Goal: Find specific page/section: Find specific page/section

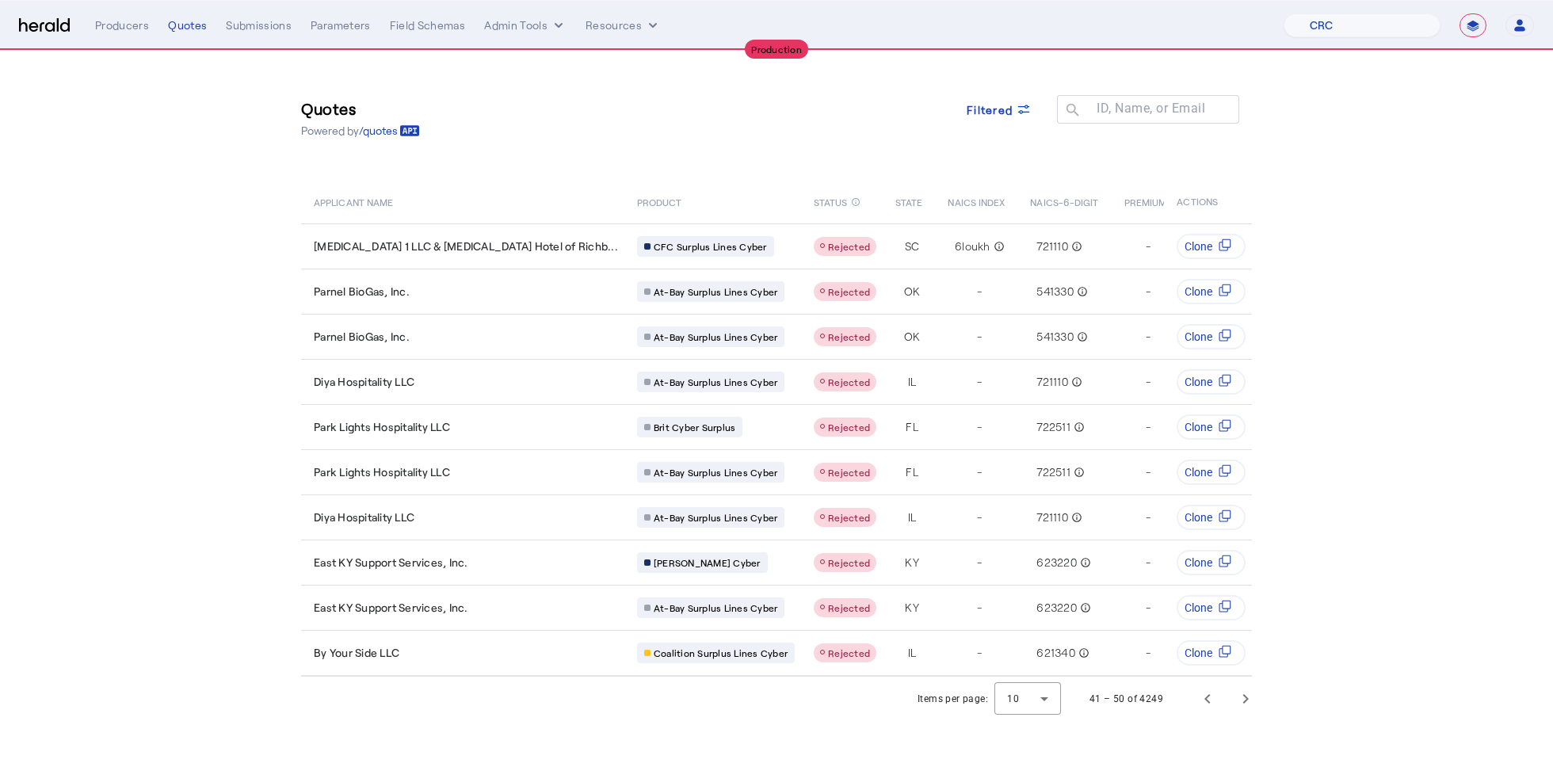
select select "pfm_h3db_crc"
select select "**********"
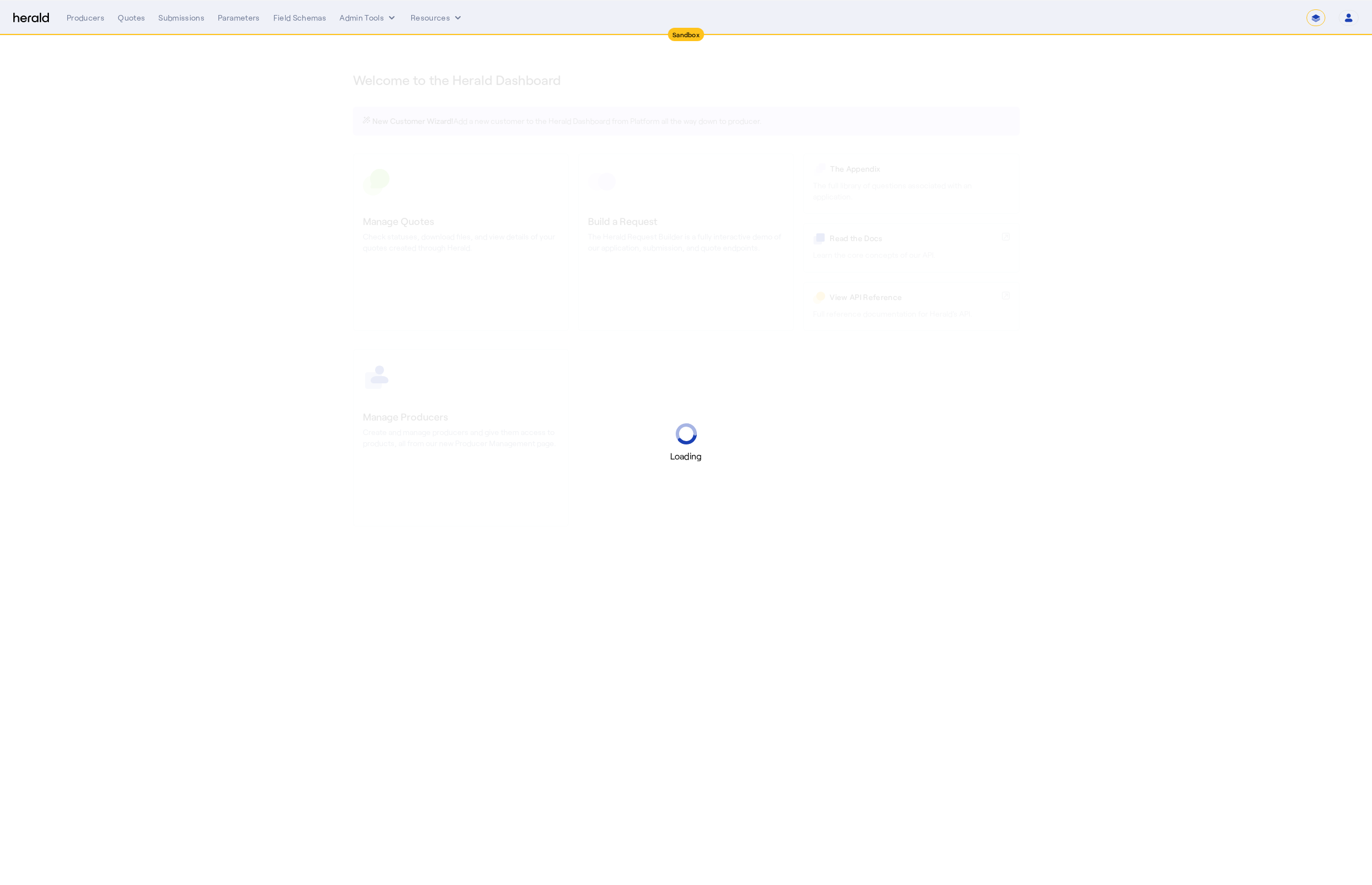
select select "*******"
select select "pfm_2v8p_herald_api"
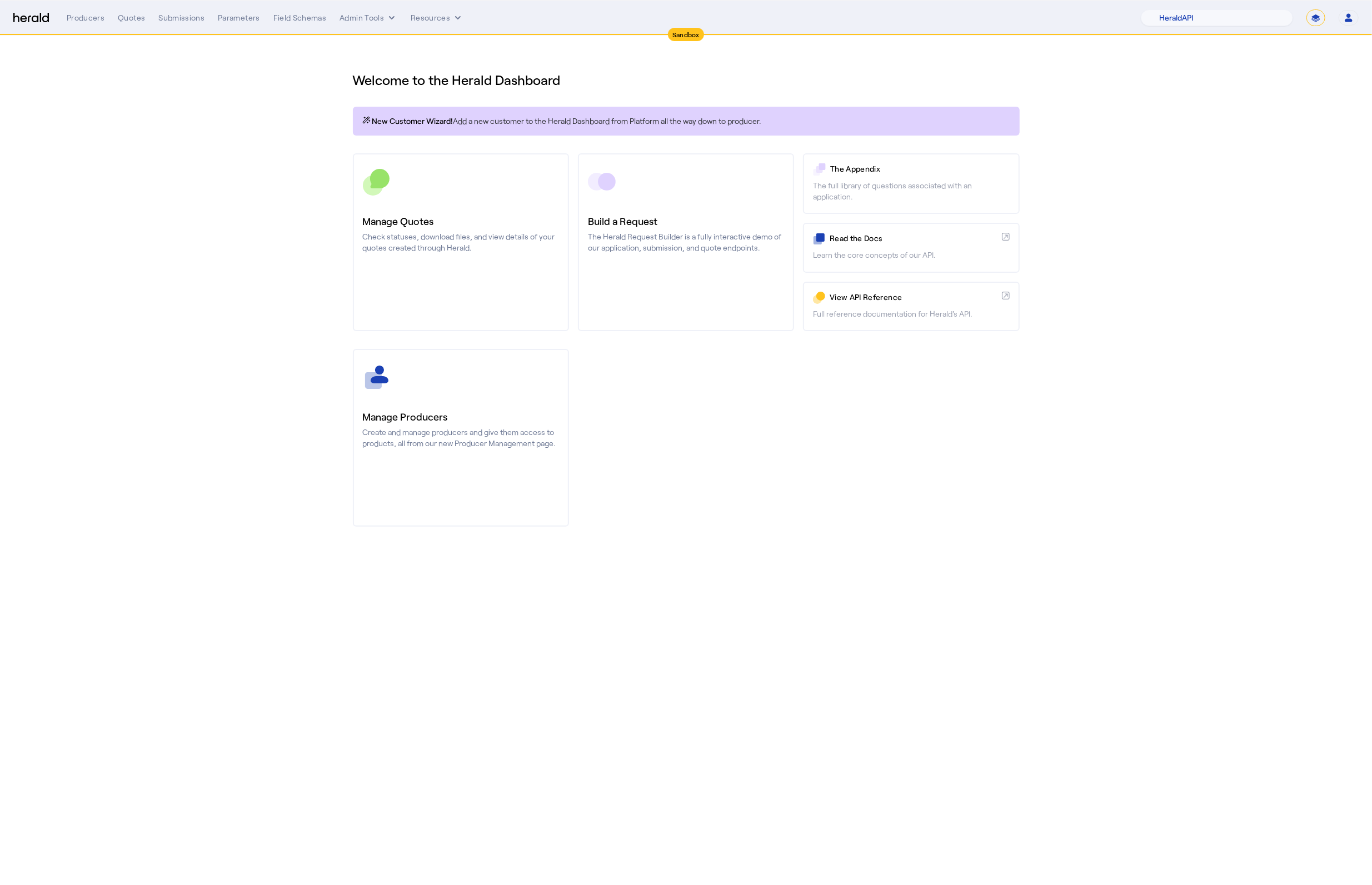
click at [1313, 22] on select "**********" at bounding box center [1316, 18] width 19 height 17
select select "**********"
click at [1307, 9] on select "**********" at bounding box center [1316, 18] width 19 height 17
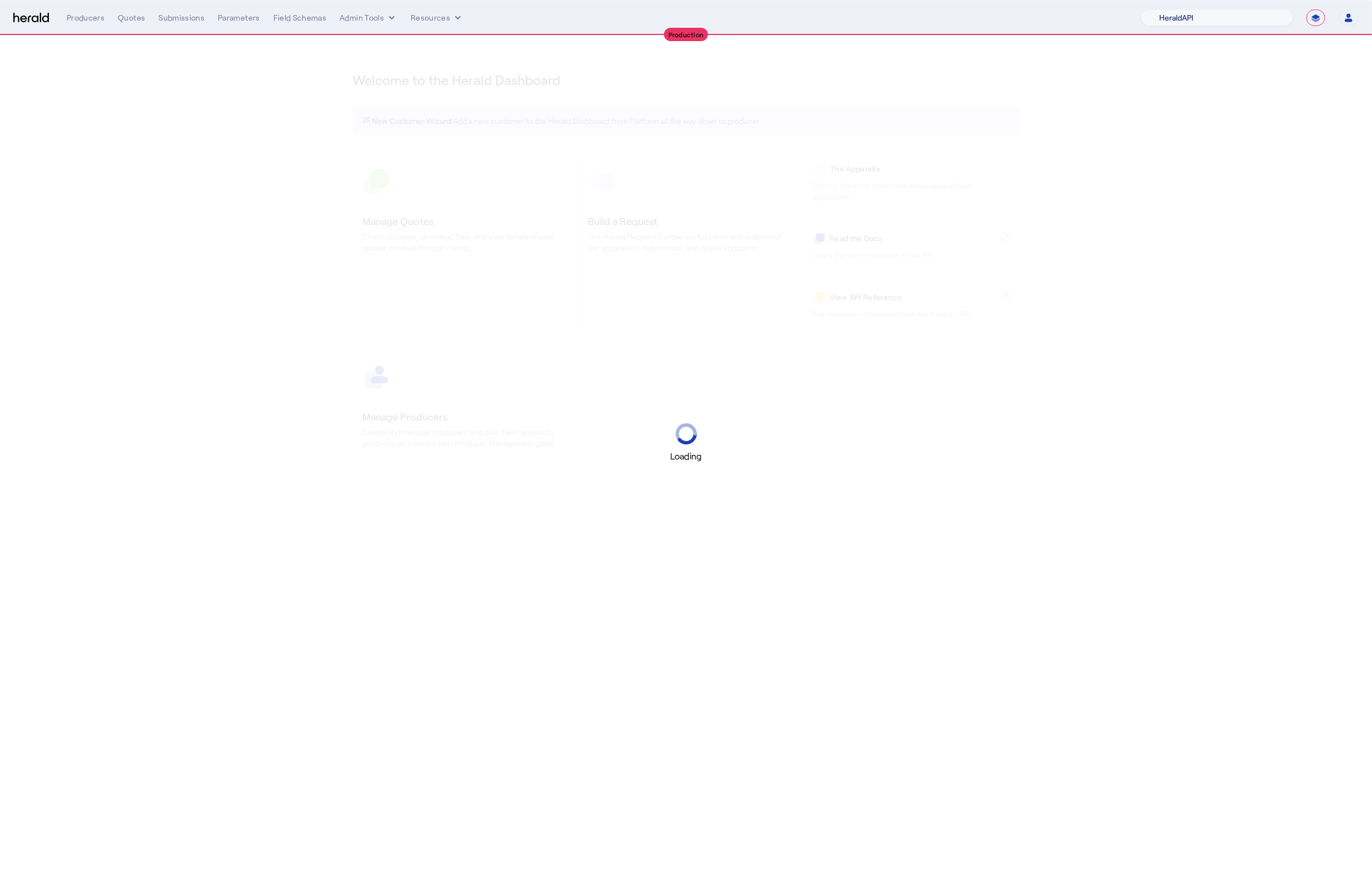
click at [1224, 22] on select "1Fort Acrisure Acturis Affinity Advisors Affinity Risk Agentero AmWins Anzen Ao…" at bounding box center [1217, 18] width 152 height 17
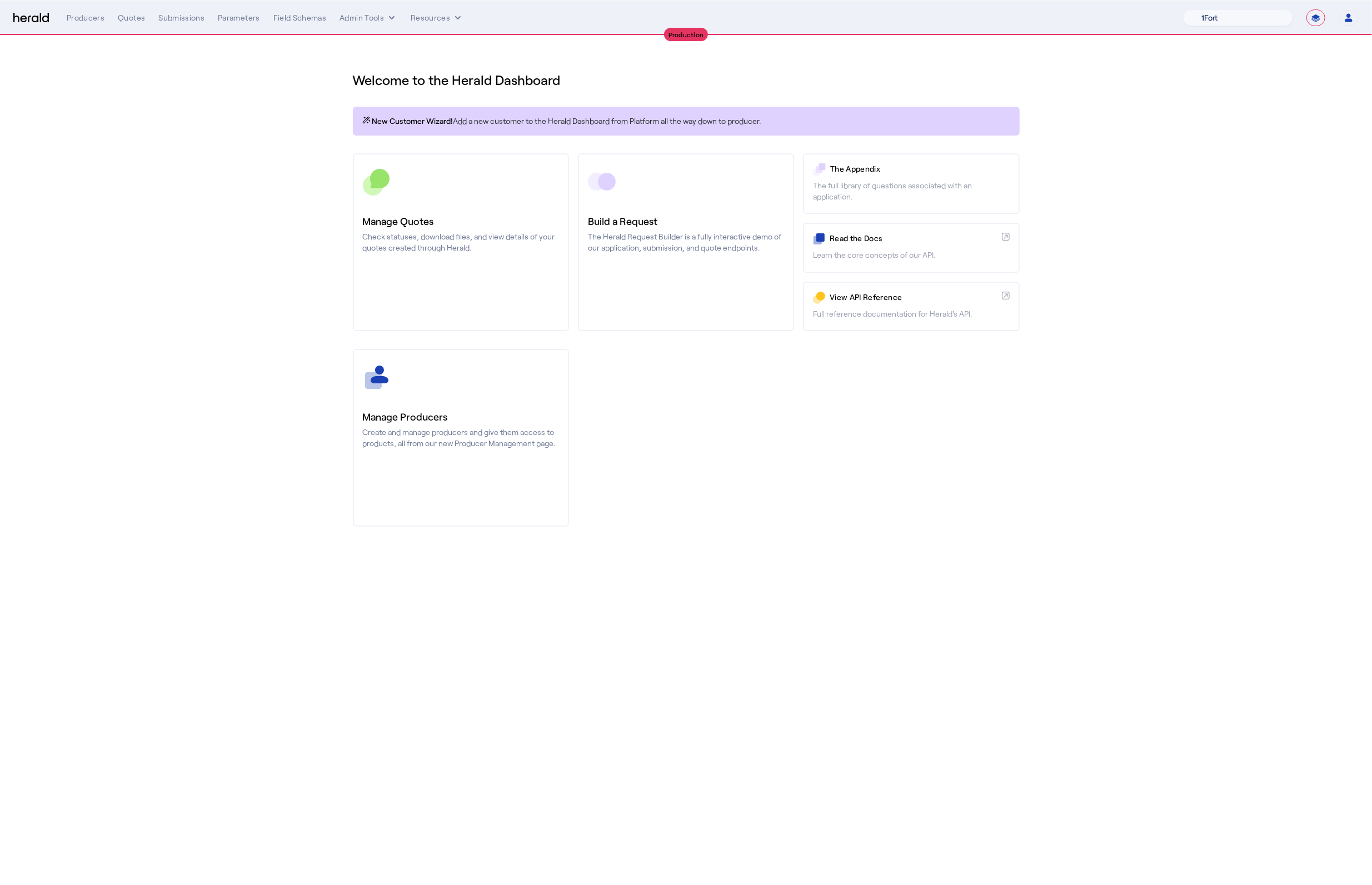
select select "pfm_z9k1_growthmill"
click at [1183, 9] on select "1Fort Affinity Risk Billy BindHQ Bunker CRC Campus Coverage Citadel Fifthwall F…" at bounding box center [1238, 18] width 110 height 17
click at [269, 155] on div "You are now impersonating the Growthmill platform." at bounding box center [686, 443] width 1372 height 885
click at [388, 20] on div "You are now impersonating the Growthmill platform." at bounding box center [686, 443] width 1372 height 885
click at [377, 18] on div "You are now impersonating the Growthmill platform." at bounding box center [686, 443] width 1372 height 885
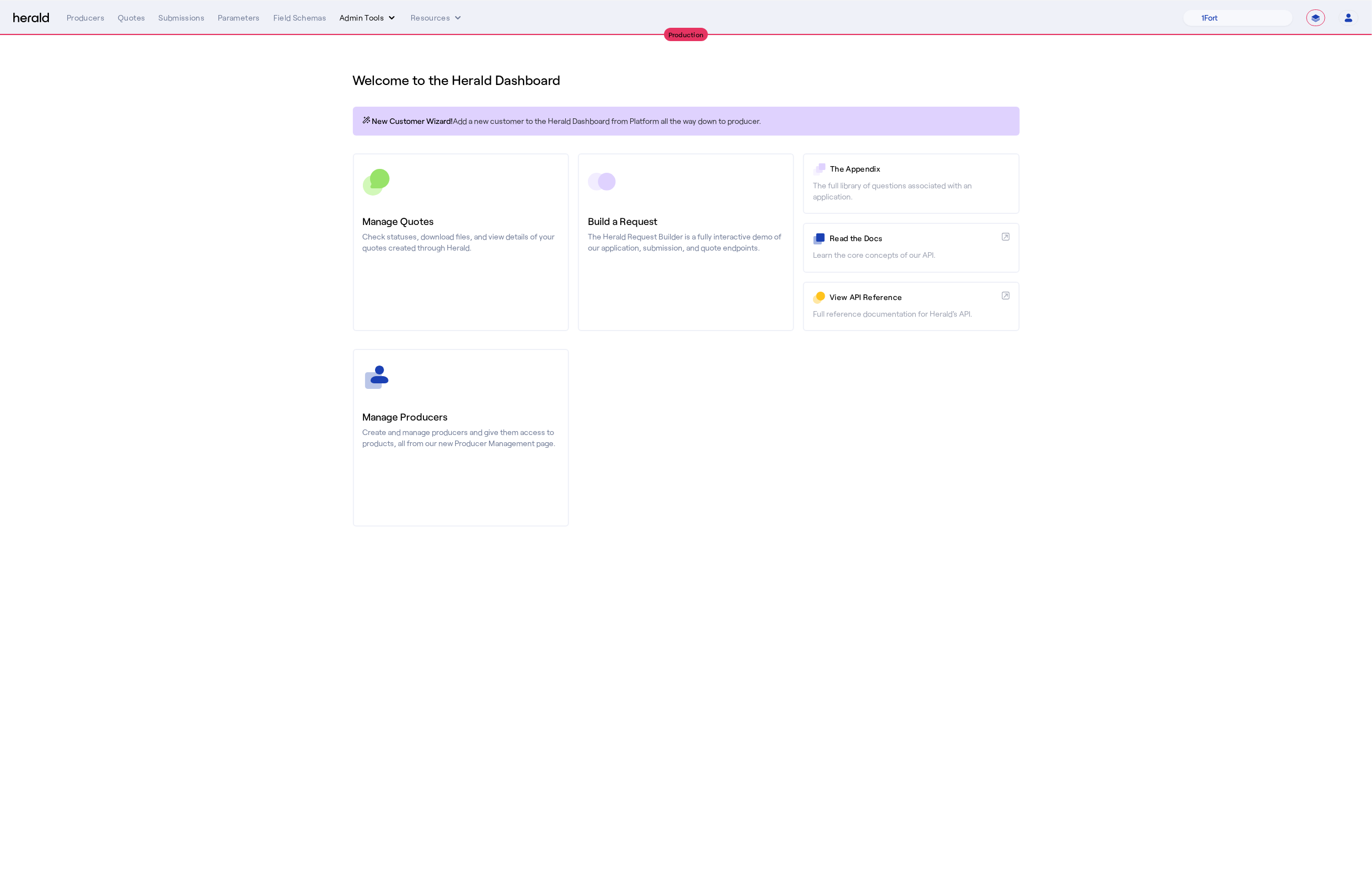
click at [379, 20] on button "Admin Tools" at bounding box center [368, 18] width 58 height 11
click at [384, 69] on span "Products Manager" at bounding box center [388, 67] width 81 height 13
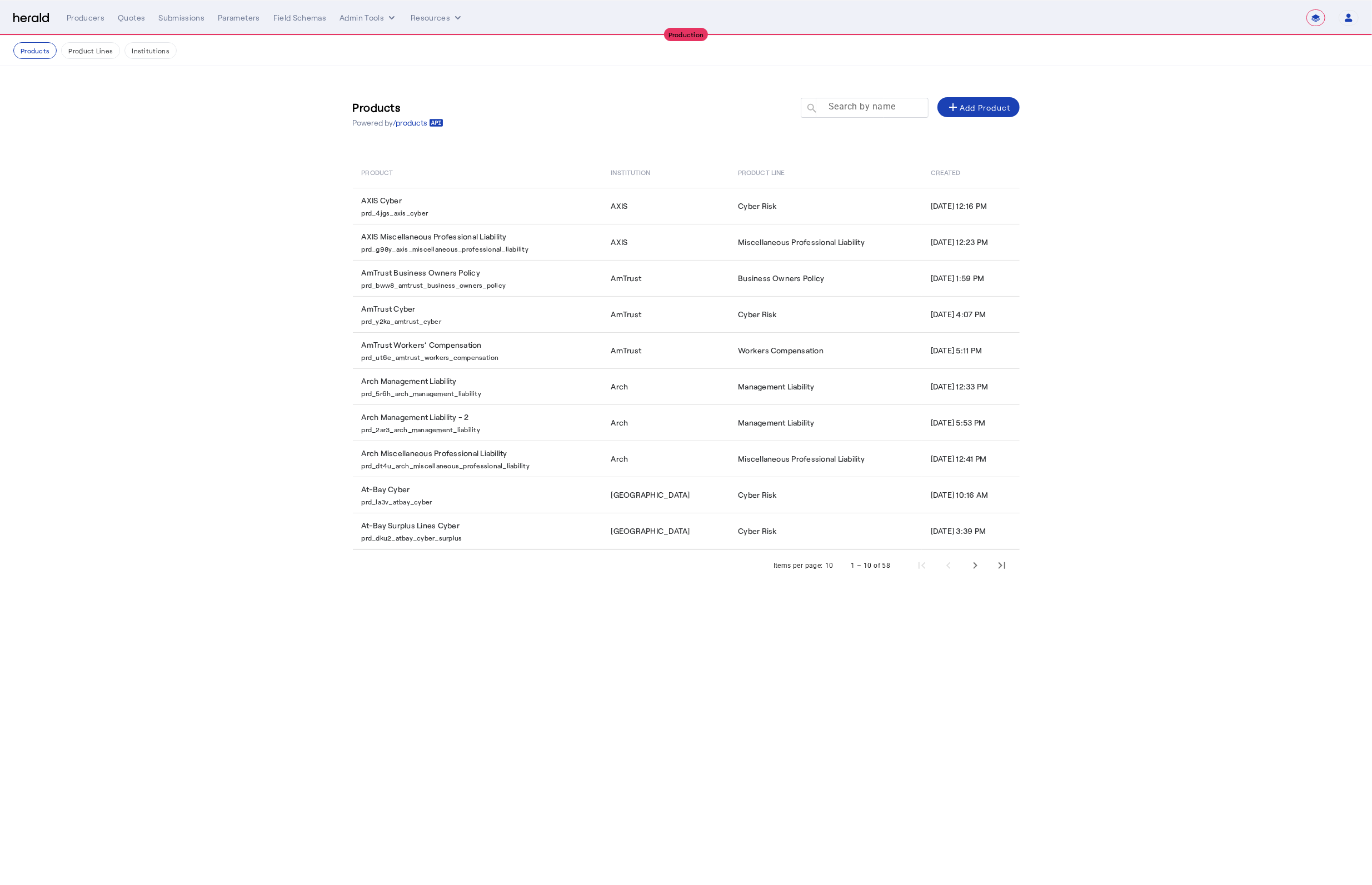
click at [843, 109] on mat-label "Search by name" at bounding box center [862, 107] width 67 height 11
click at [843, 109] on input "Search by name" at bounding box center [870, 107] width 100 height 13
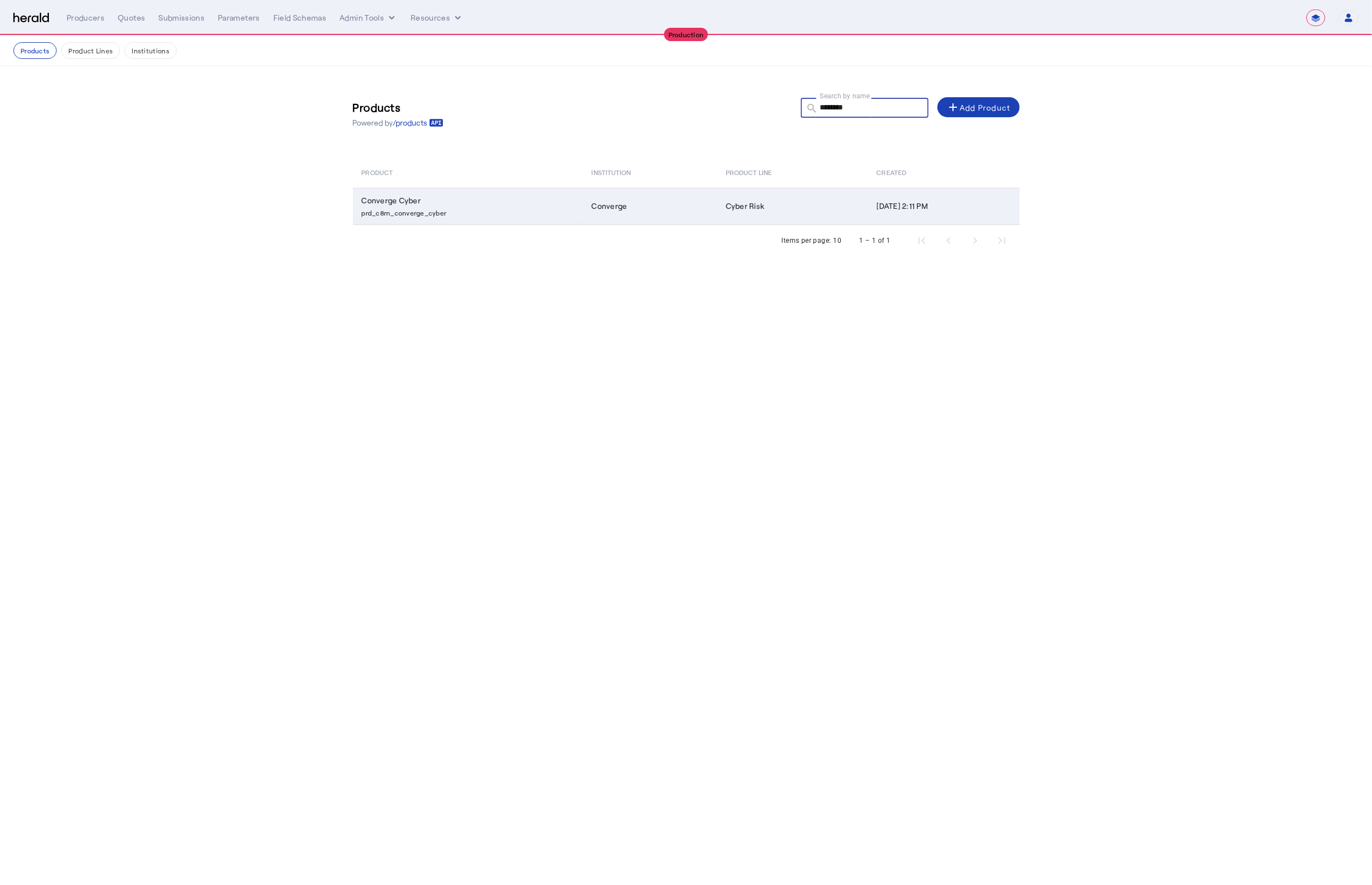
type input "********"
click at [560, 210] on p "prd_c8rn_converge_cyber" at bounding box center [470, 212] width 217 height 11
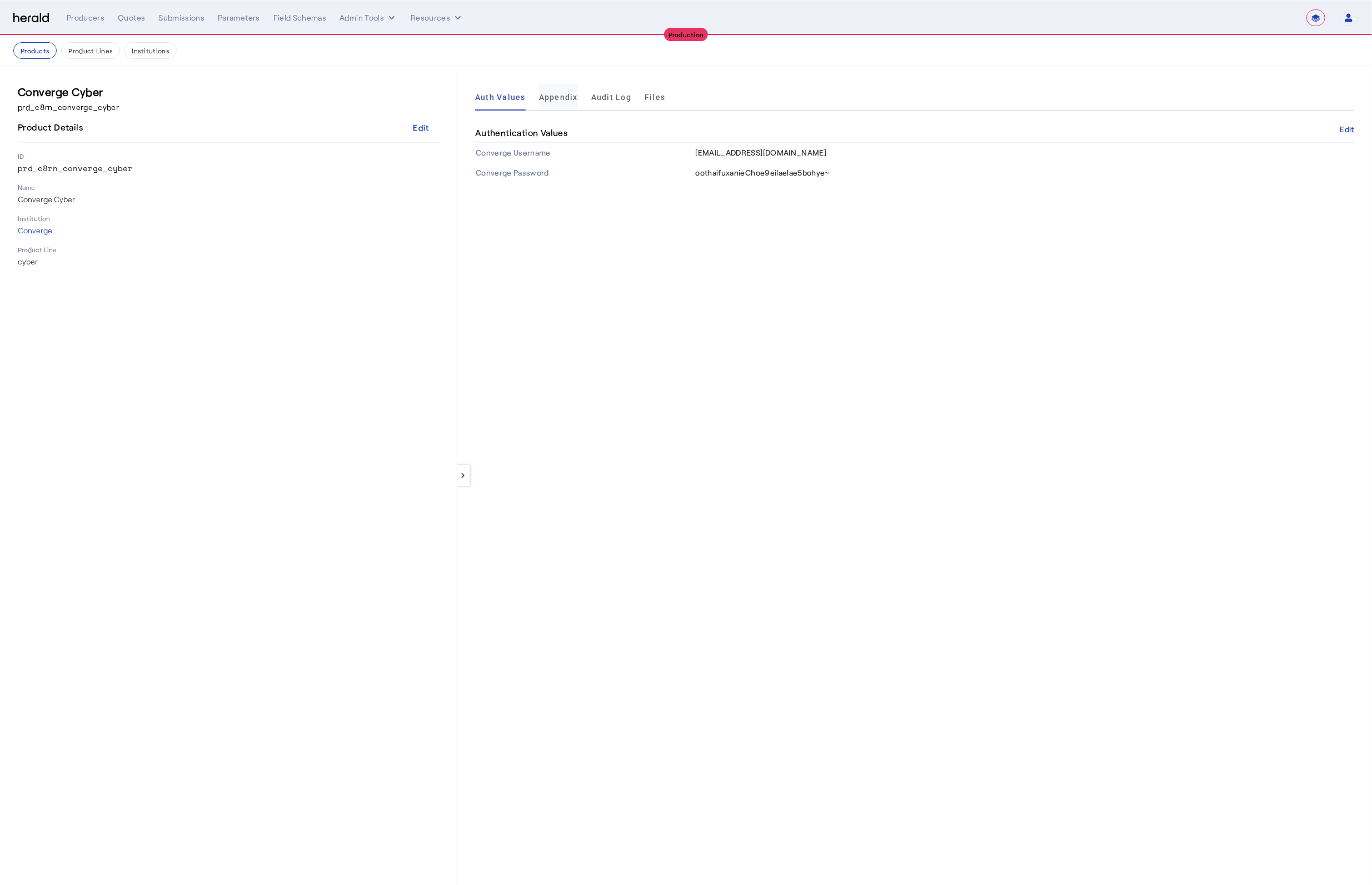
click at [565, 103] on span "Appendix" at bounding box center [558, 97] width 39 height 27
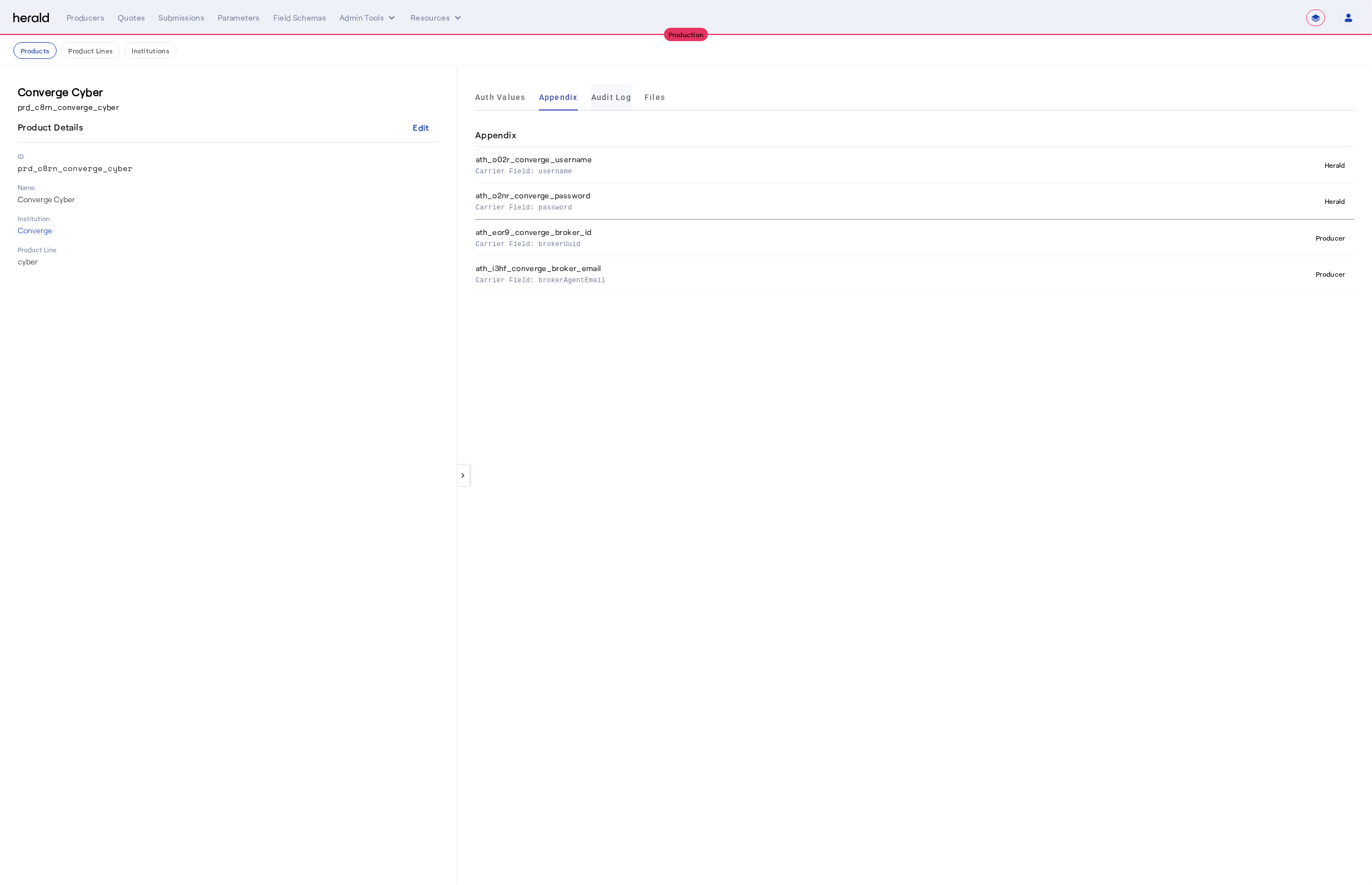
click at [598, 99] on span "Audit Log" at bounding box center [611, 97] width 40 height 8
click at [654, 103] on span "Files" at bounding box center [654, 97] width 20 height 27
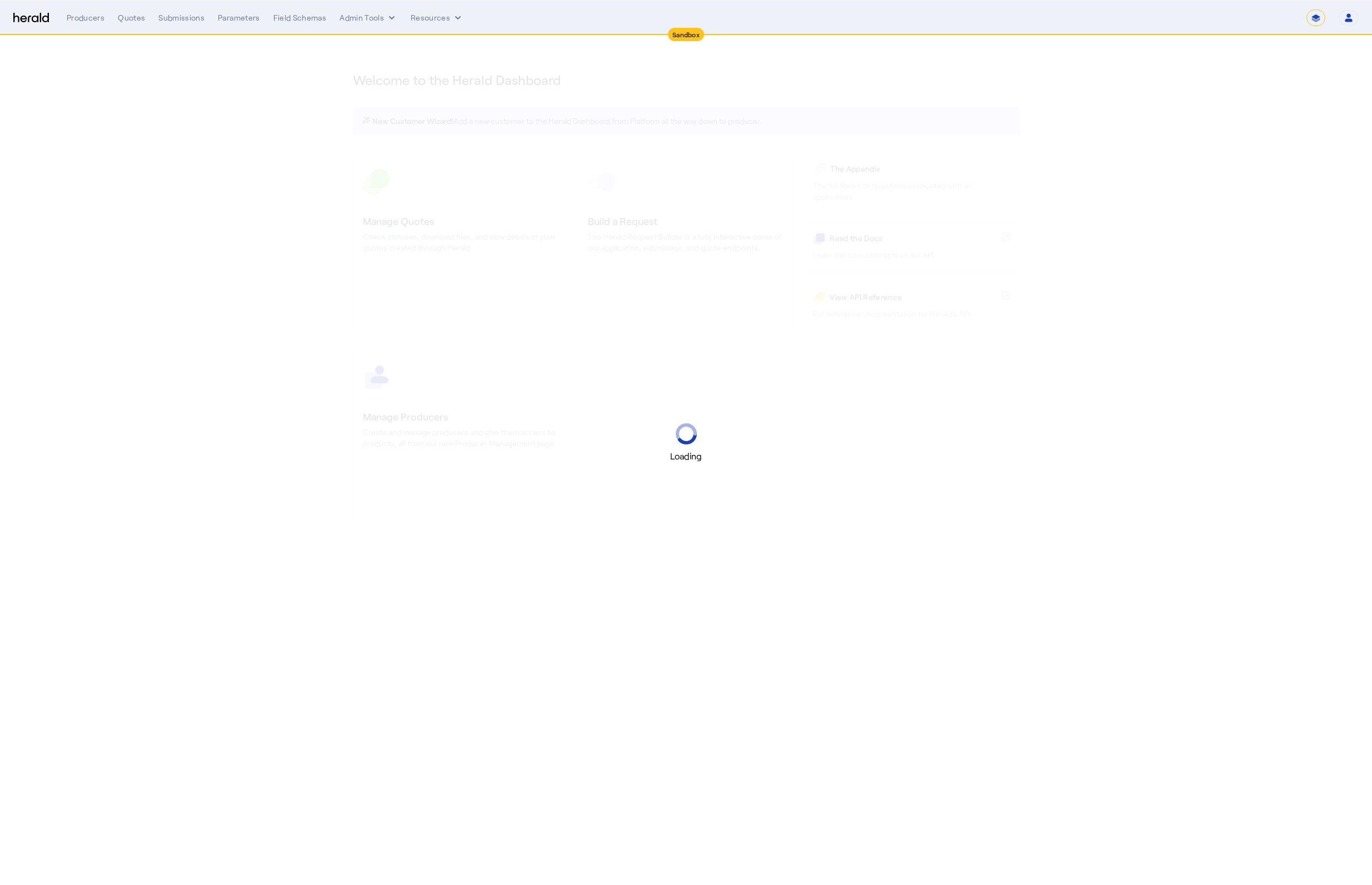
select select "*******"
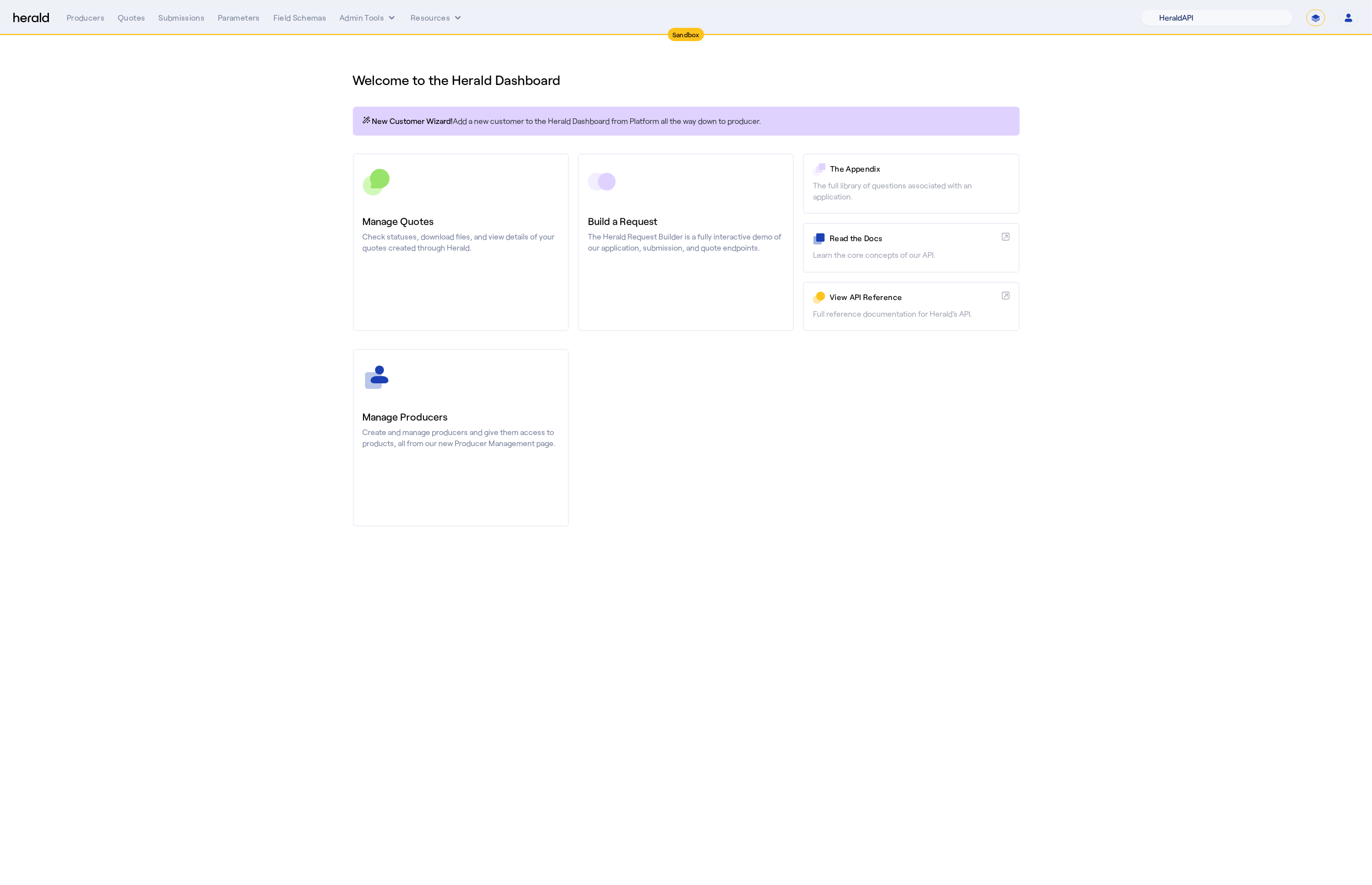
click at [1239, 22] on select "1Fort Acrisure Acturis Affinity Advisors Affinity Risk Agentero AmWins Anzen Ao…" at bounding box center [1217, 18] width 152 height 17
click at [1166, 9] on select "1Fort Acrisure Acturis Affinity Advisors Affinity Risk Agentero AmWins Anzen Ao…" at bounding box center [1217, 18] width 152 height 17
click at [1243, 20] on select "1Fort Acrisure Acturis Affinity Advisors Affinity Risk Agentero AmWins Anzen Ao…" at bounding box center [1217, 18] width 152 height 17
click at [1221, 62] on section "Welcome to the Herald Dashboard New Customer Wizard! Add a new customer to the …" at bounding box center [686, 292] width 1372 height 513
click at [1221, 19] on select "1Fort Acrisure Acturis Affinity Advisors Affinity Risk Agentero AmWins Anzen Ao…" at bounding box center [1217, 18] width 152 height 17
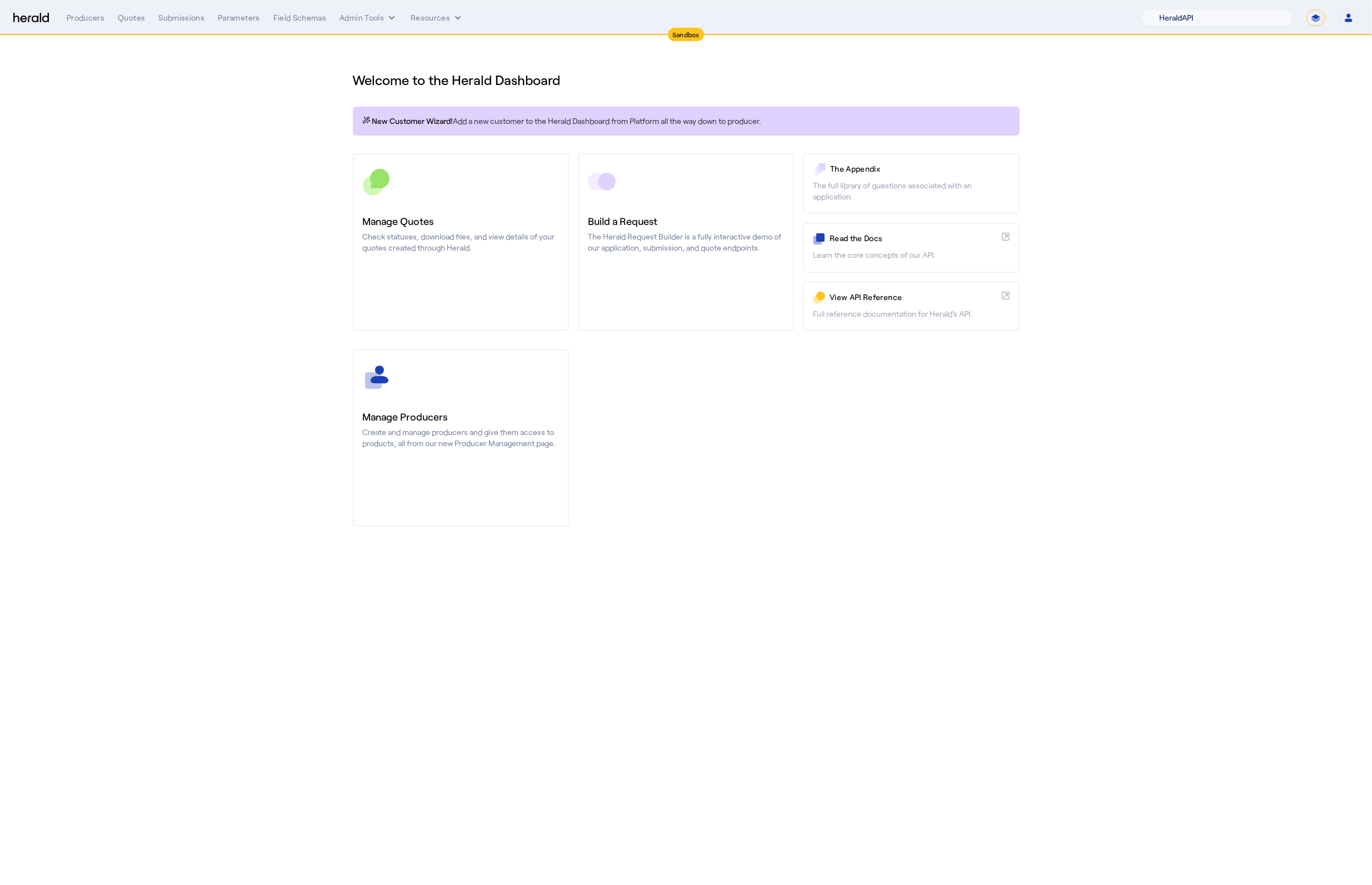
select select "pfm_h3db_crc"
click at [1166, 9] on select "1Fort Acrisure Acturis Affinity Advisors Affinity Risk Agentero AmWins Anzen Ao…" at bounding box center [1217, 18] width 152 height 17
click at [740, 469] on div "Manage Producers Create and manage producers and give them access to products, …" at bounding box center [686, 438] width 667 height 178
click at [128, 15] on div "Quotes" at bounding box center [131, 18] width 27 height 11
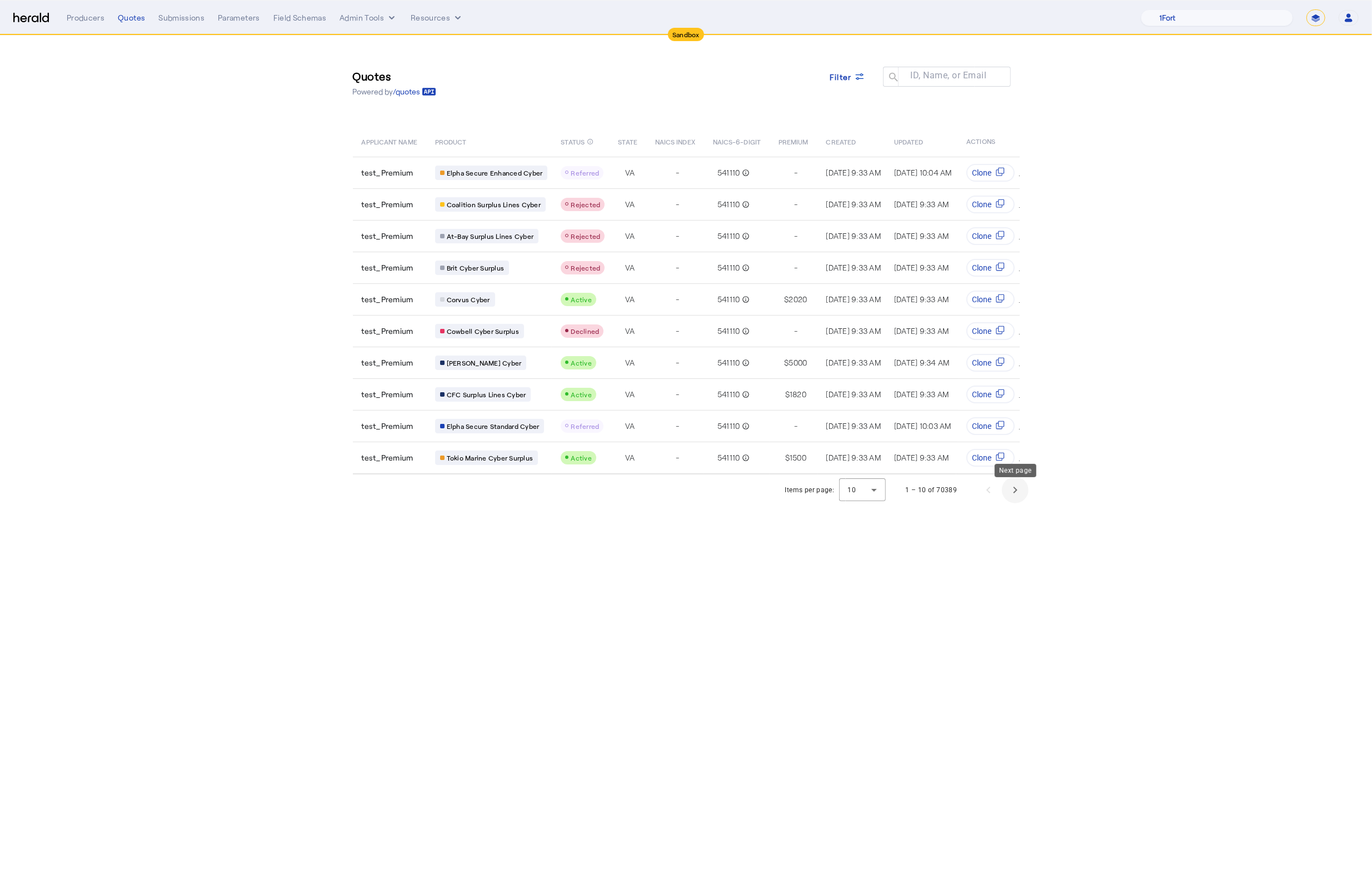
click at [1023, 499] on span "Next page" at bounding box center [1016, 490] width 27 height 27
click at [1016, 500] on span "Next page" at bounding box center [1016, 490] width 27 height 27
click at [1025, 501] on span "Next page" at bounding box center [1016, 490] width 27 height 27
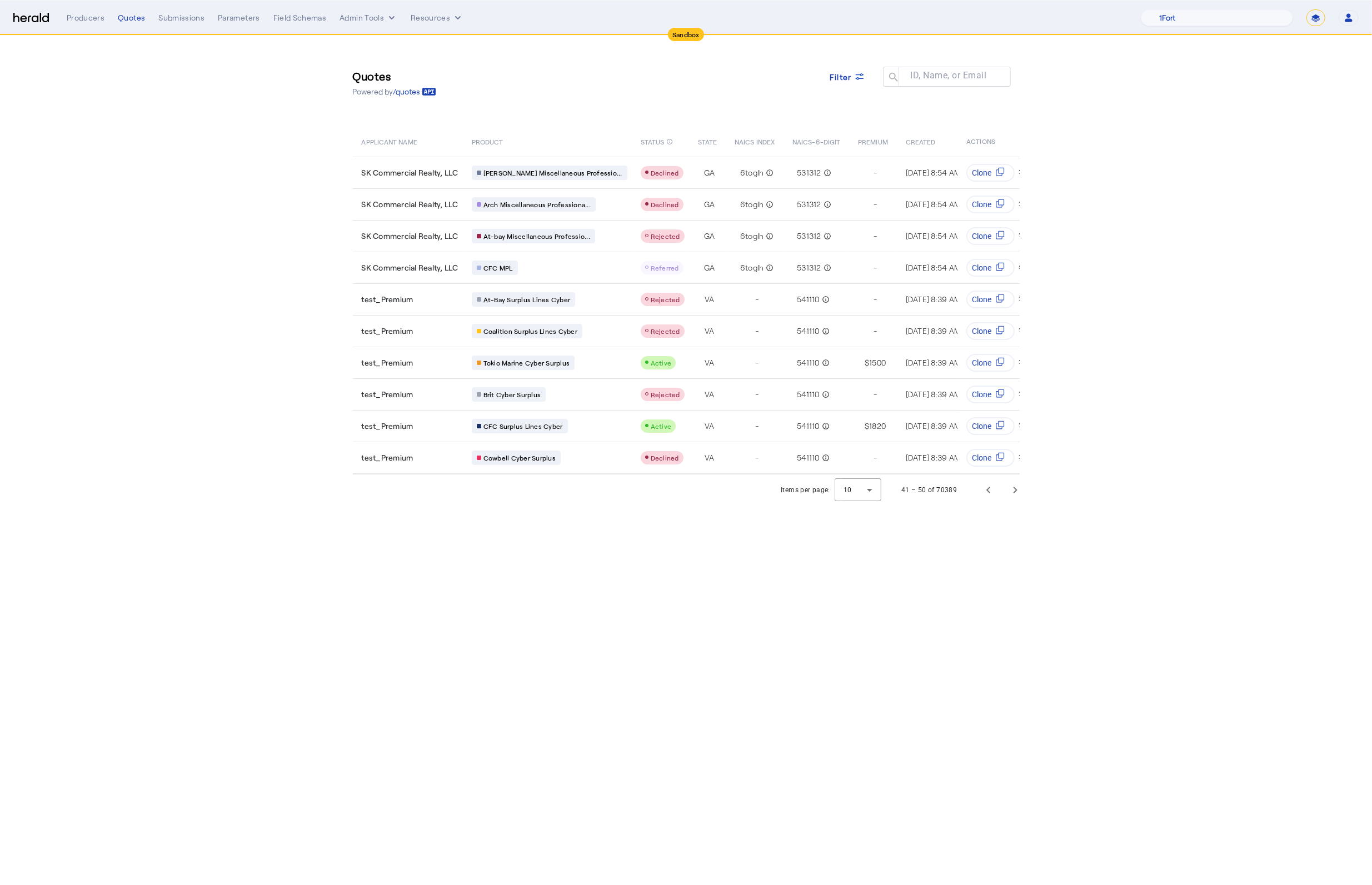
click at [819, 88] on div "Quotes Powered by /quotes Filter ID, Name, or Email search" at bounding box center [686, 82] width 667 height 50
click at [833, 83] on span at bounding box center [847, 76] width 53 height 27
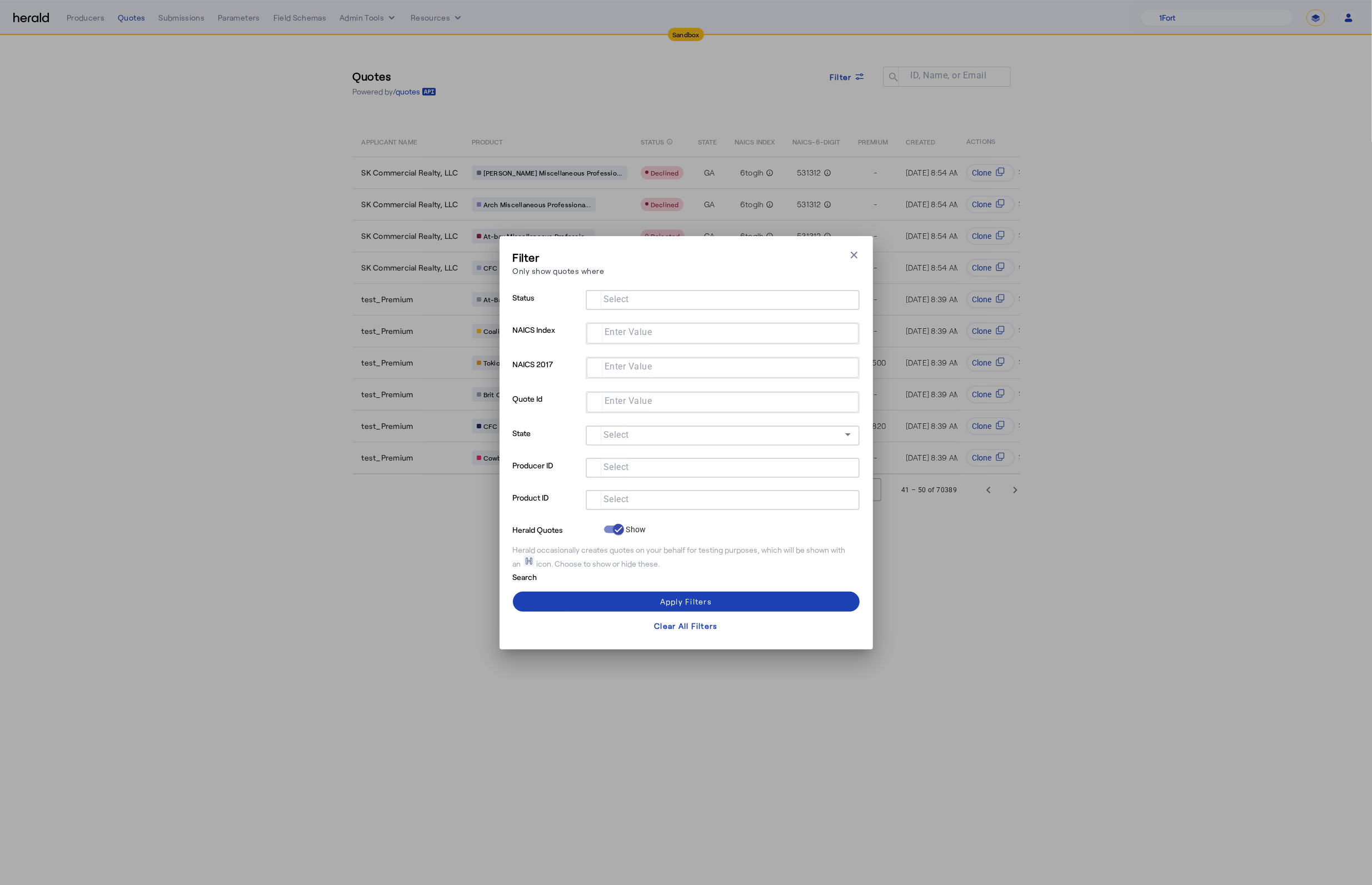
click at [624, 499] on mat-label "Select" at bounding box center [616, 499] width 25 height 11
click at [624, 499] on input "Select" at bounding box center [720, 499] width 252 height 13
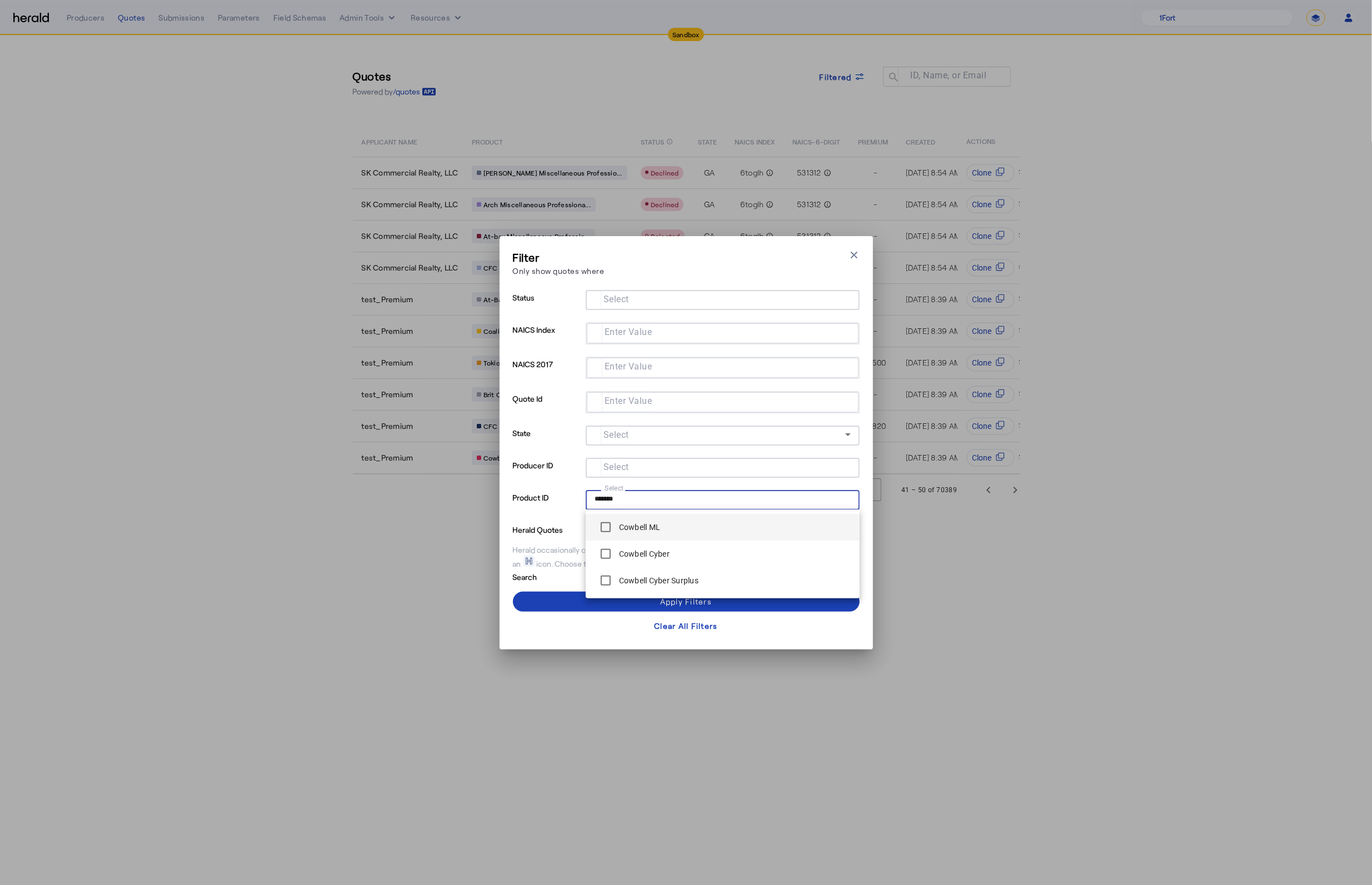
type input "*******"
click at [719, 612] on span at bounding box center [686, 602] width 347 height 27
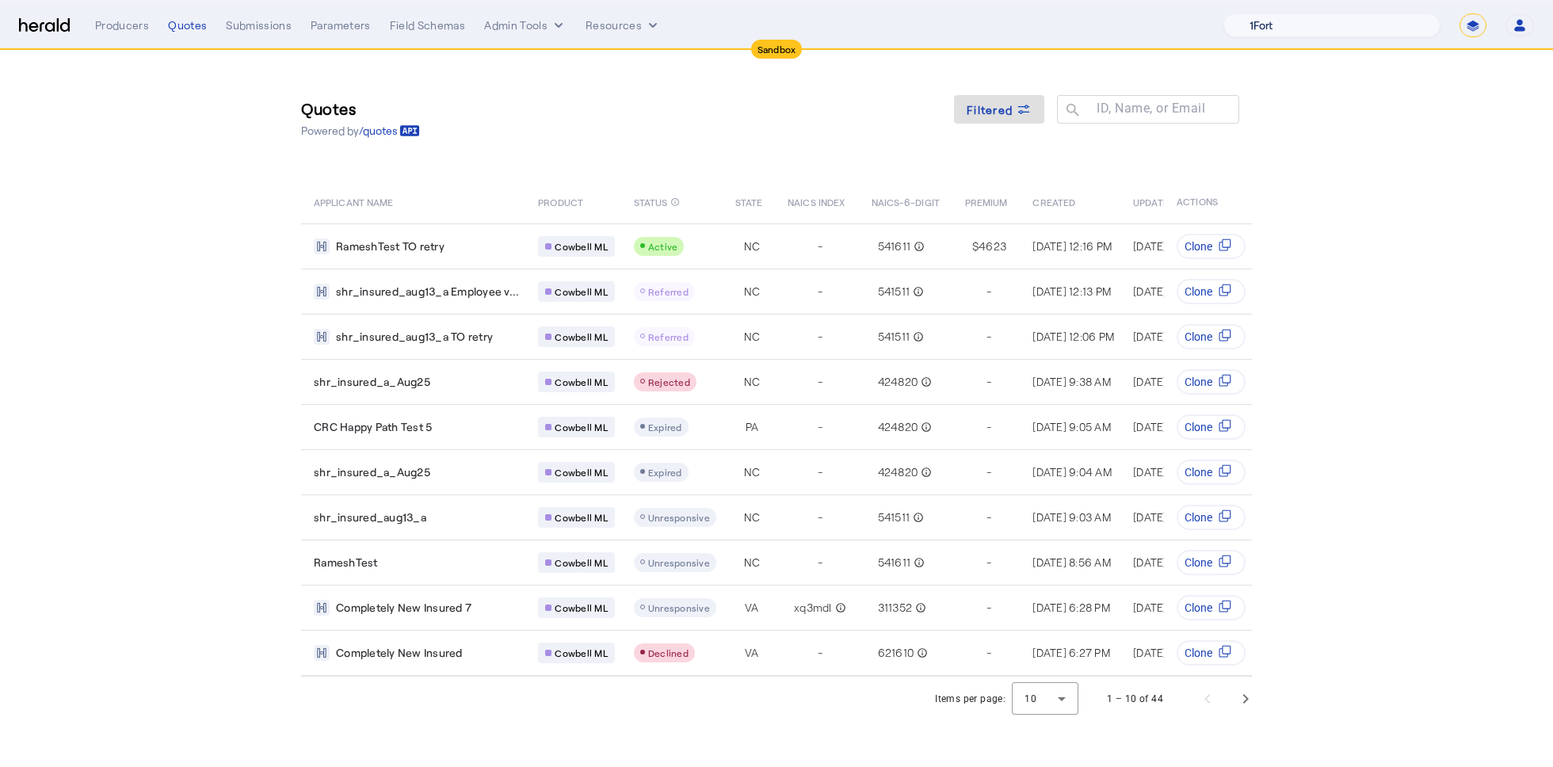
click at [1341, 36] on select "1Fort Acrisure Acturis Affinity Advisors Affinity Risk Agentero AmWins Anzen Ao…" at bounding box center [1331, 25] width 217 height 24
